Goal: Transaction & Acquisition: Purchase product/service

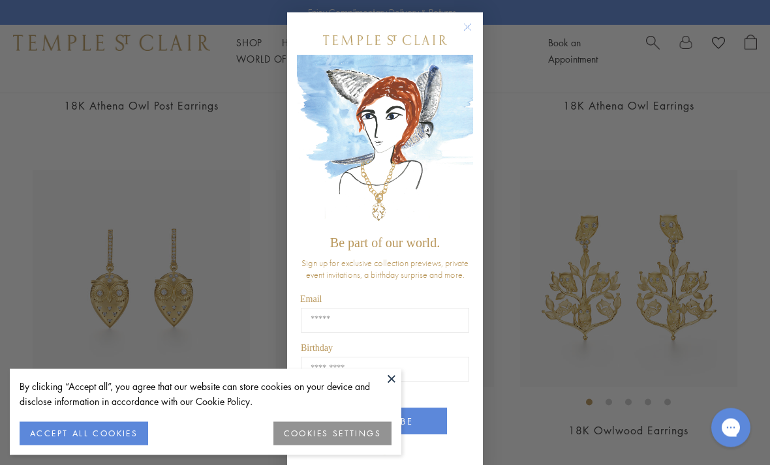
scroll to position [395, 0]
click at [463, 36] on circle "Close dialog" at bounding box center [468, 28] width 16 height 16
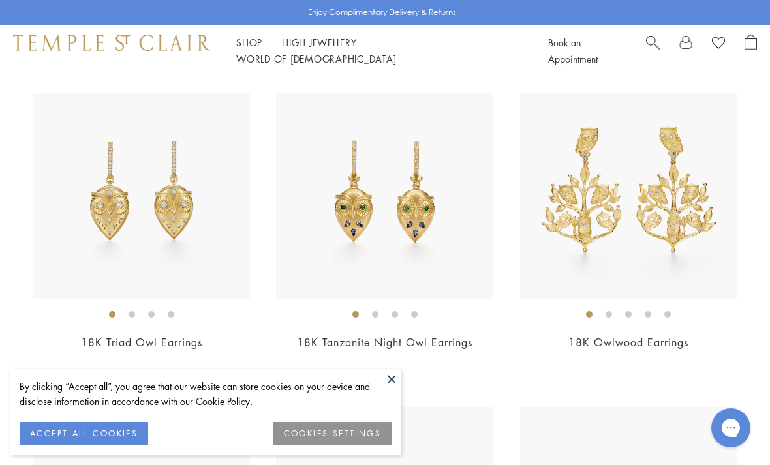
scroll to position [482, 0]
click at [414, 227] on img at bounding box center [384, 191] width 217 height 217
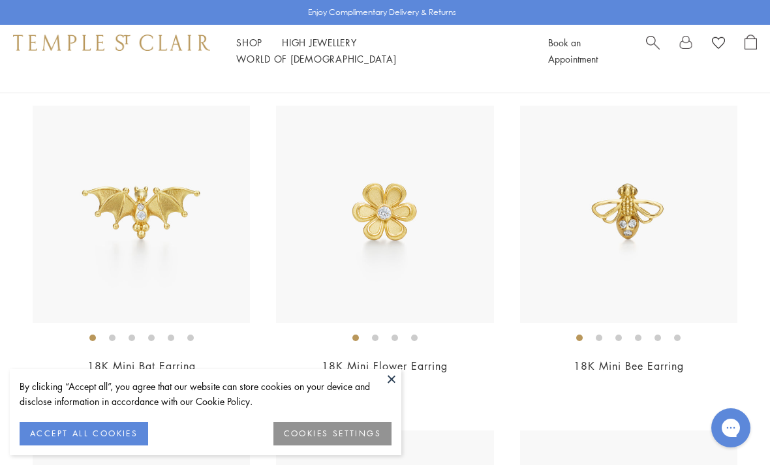
scroll to position [1110, 0]
click at [206, 264] on img at bounding box center [141, 214] width 217 height 217
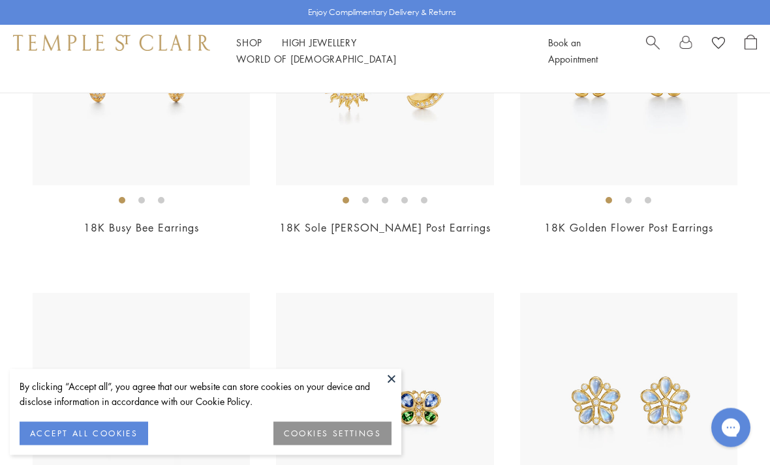
scroll to position [4513, 0]
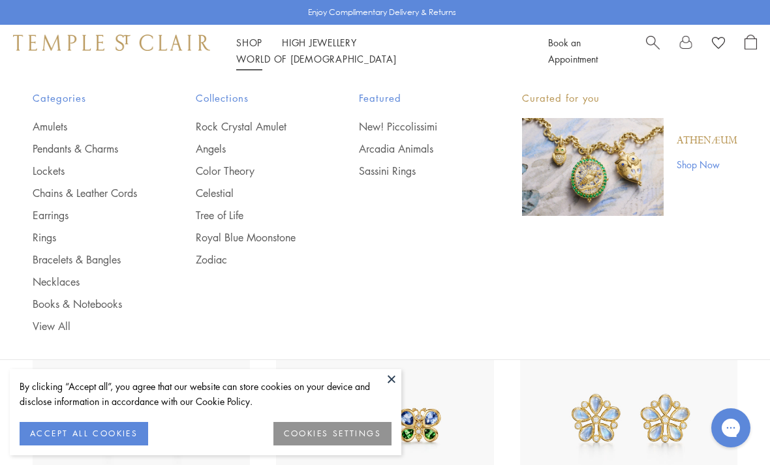
click at [270, 122] on link "Rock Crystal Amulet" at bounding box center [251, 126] width 111 height 14
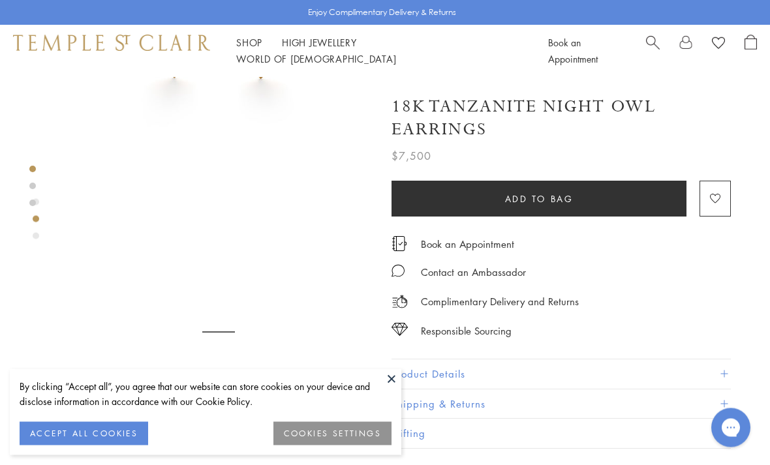
scroll to position [234, 0]
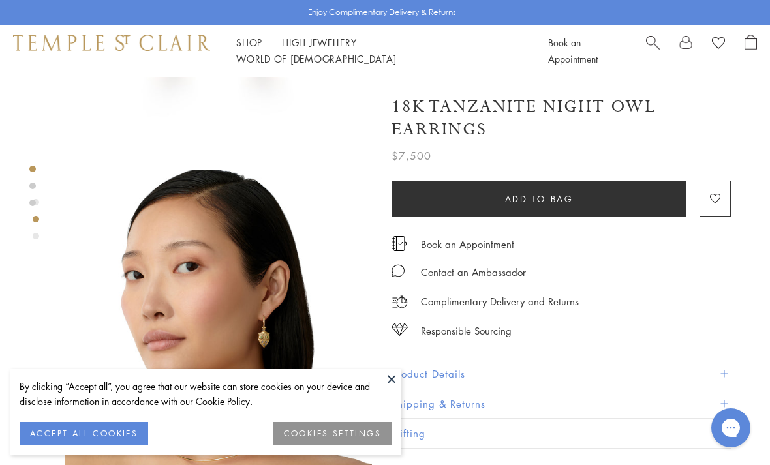
click at [129, 446] on button "ACCEPT ALL COOKIES" at bounding box center [84, 434] width 129 height 24
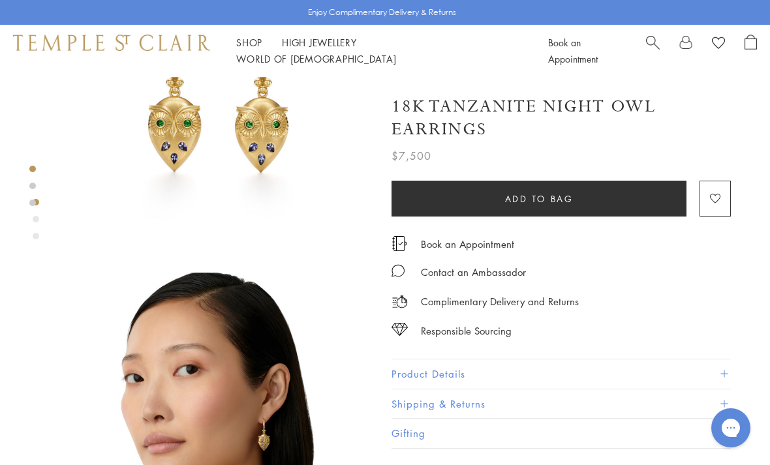
scroll to position [125, 0]
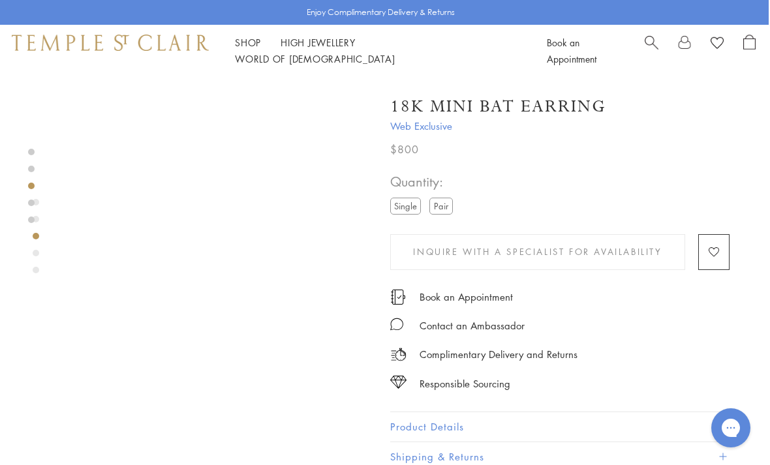
scroll to position [749, 1]
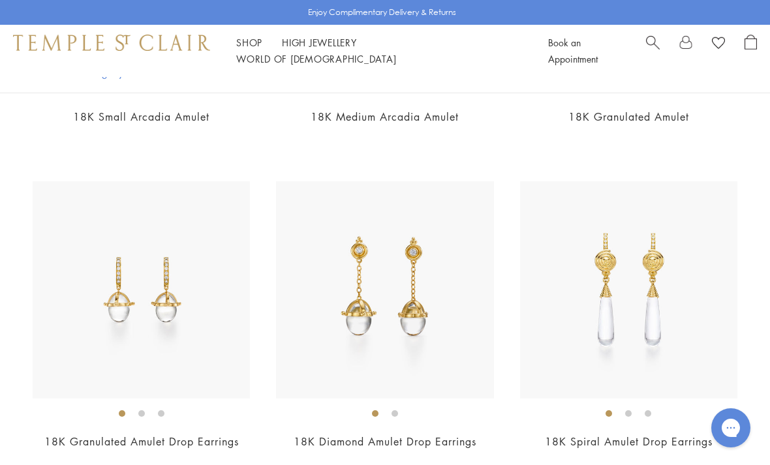
scroll to position [6949, 0]
